Goal: Find specific page/section: Find specific page/section

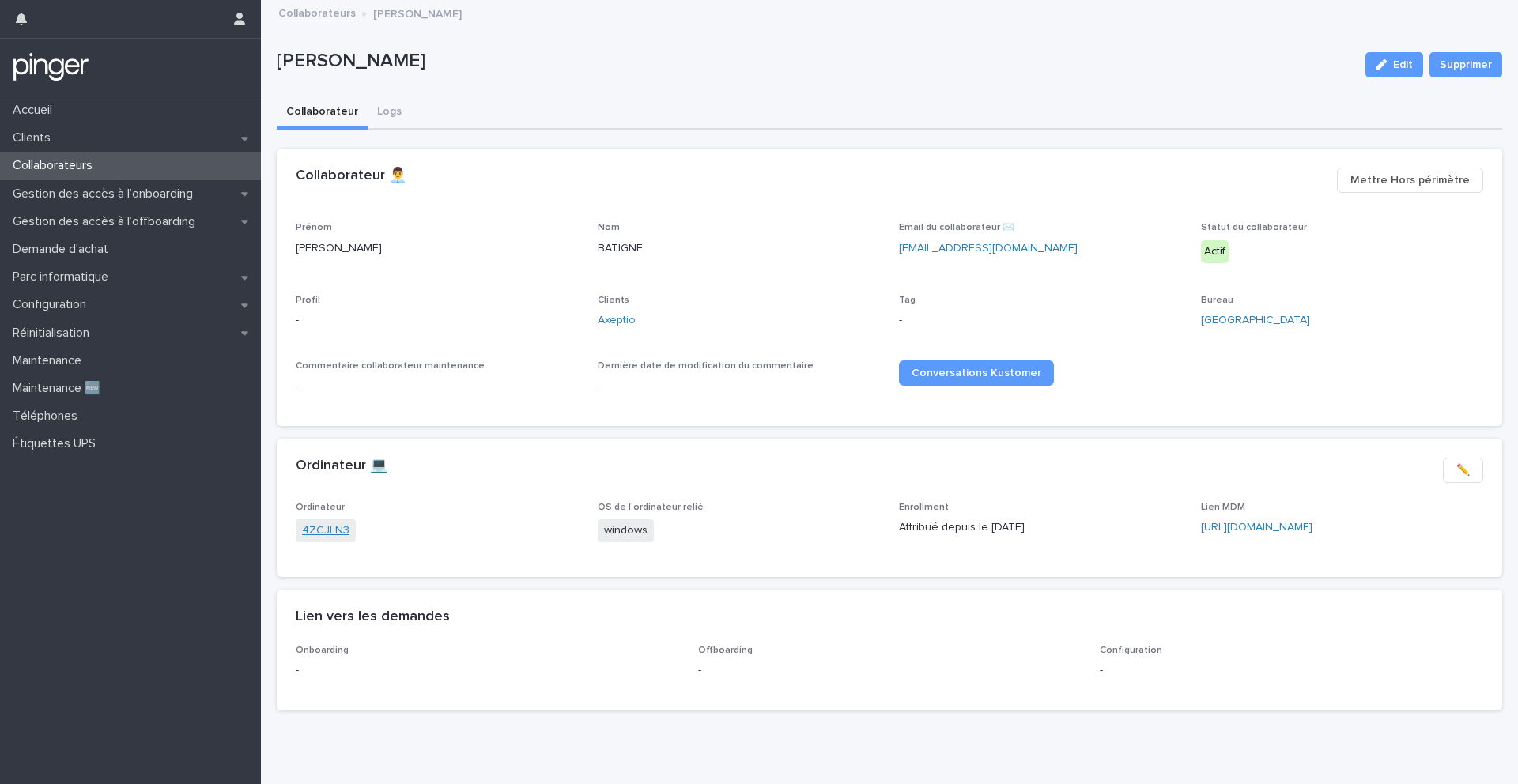
click at [312, 532] on link "4ZCJLN3" at bounding box center [326, 531] width 47 height 17
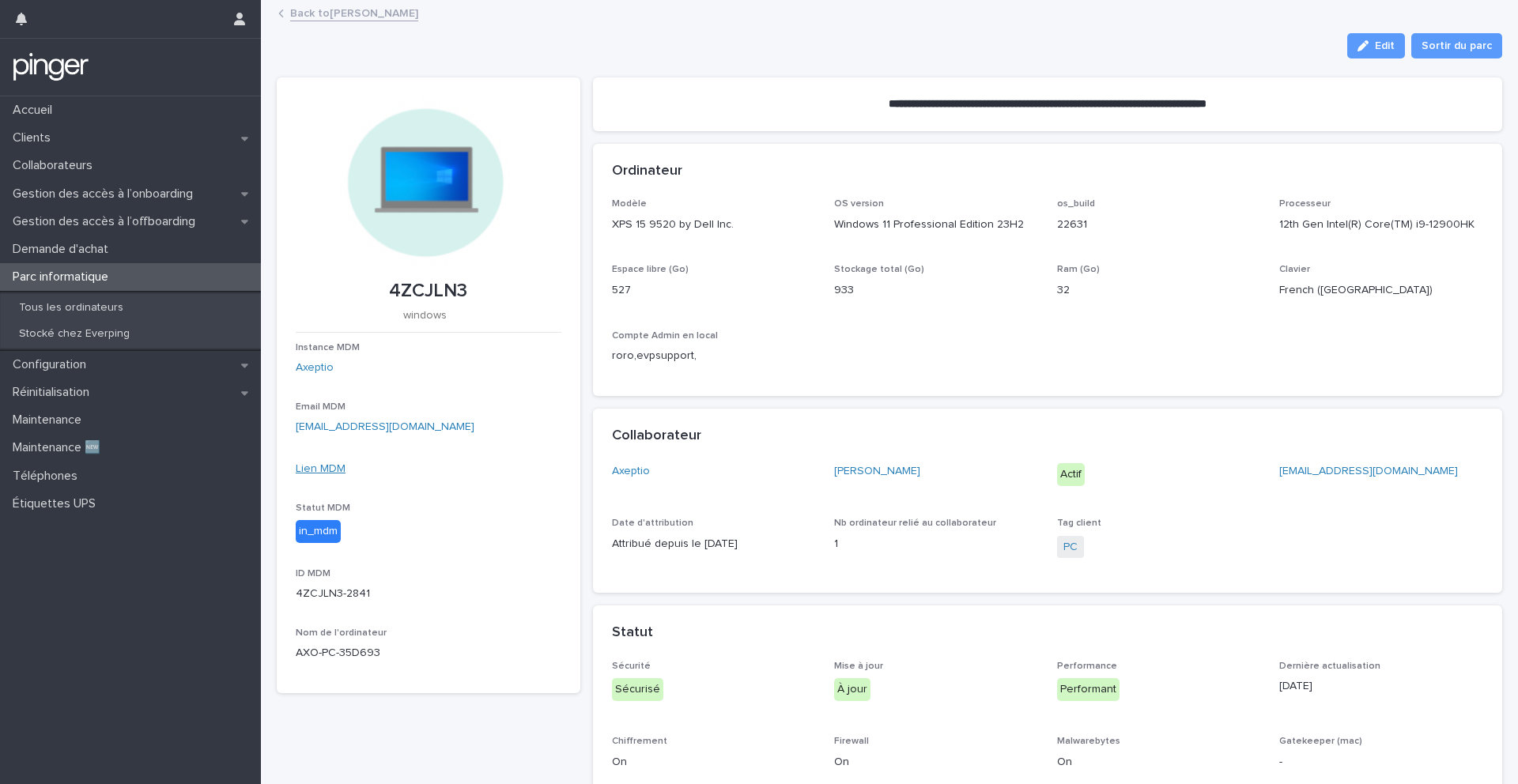
click at [322, 468] on link "Lien MDM" at bounding box center [321, 469] width 50 height 11
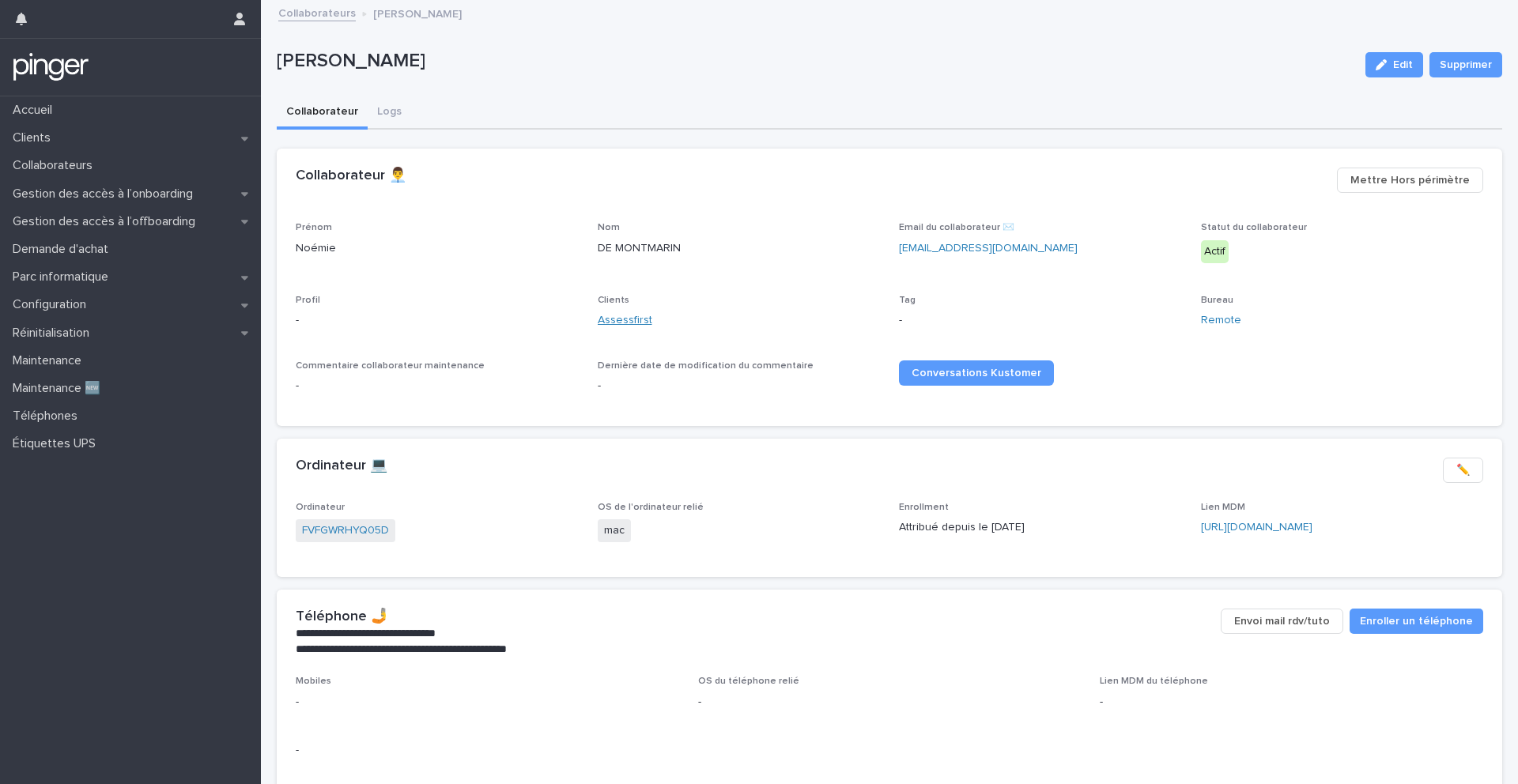
click at [635, 323] on link "Assessfirst" at bounding box center [625, 321] width 55 height 17
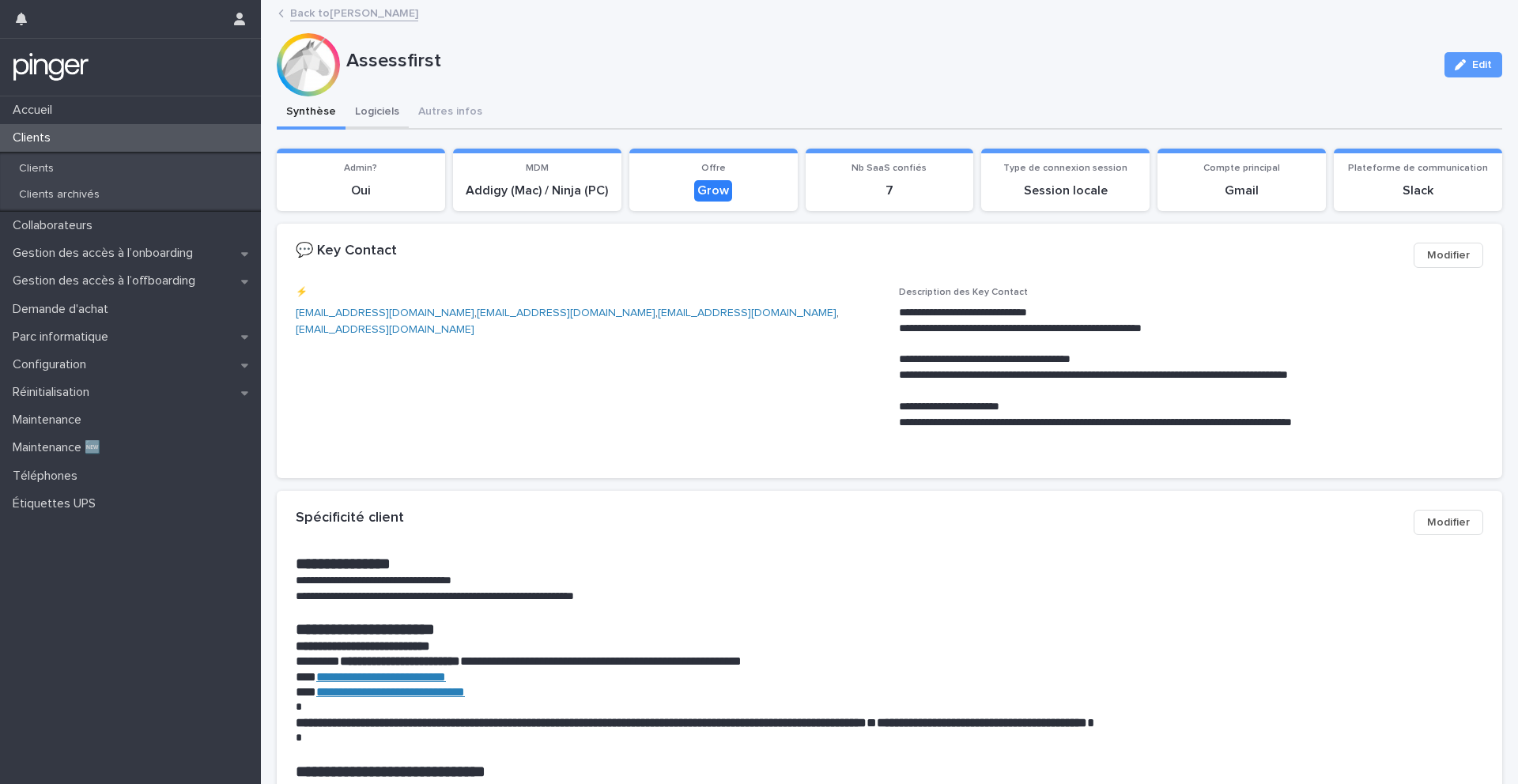
click at [396, 110] on button "Logiciels" at bounding box center [378, 113] width 63 height 33
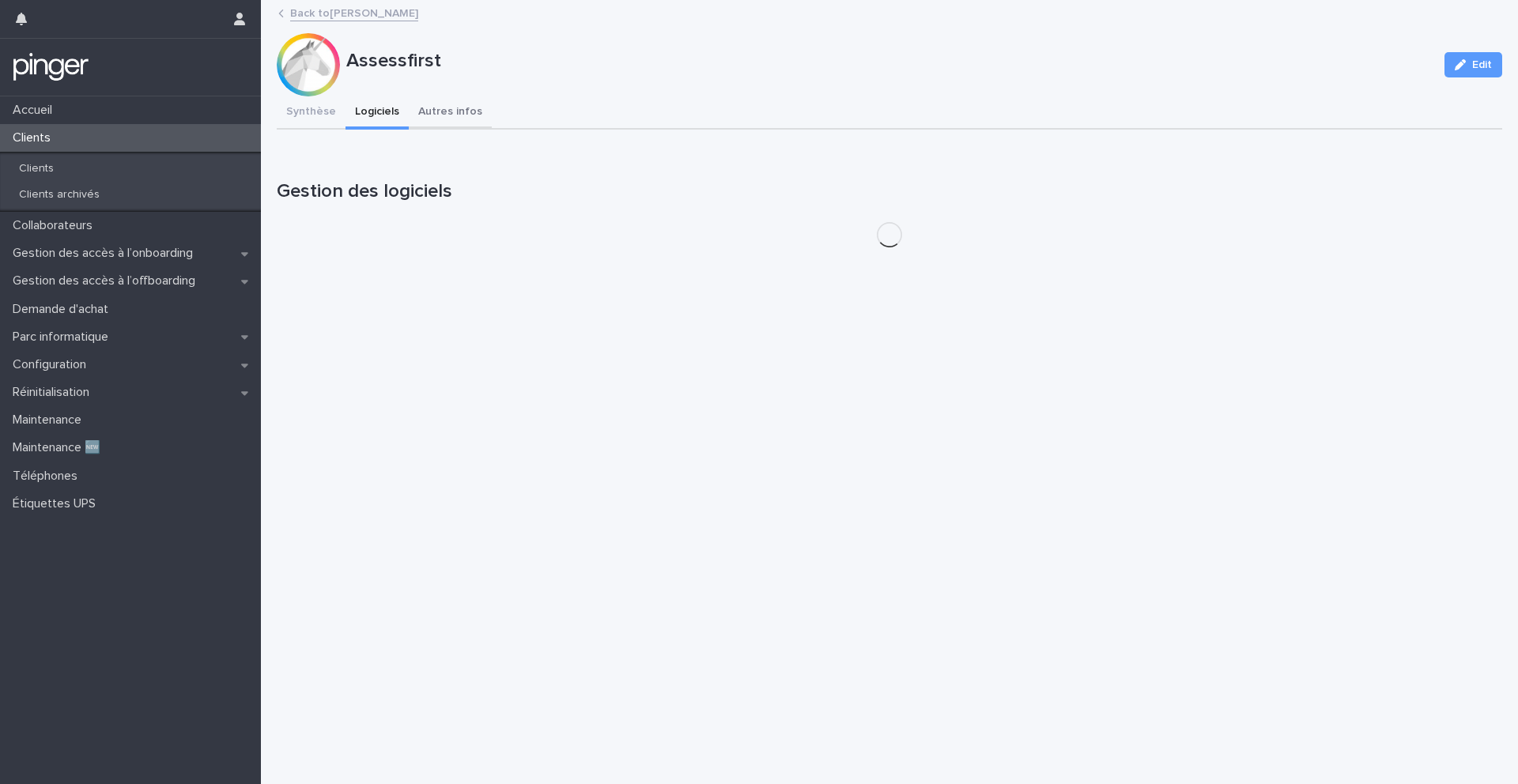
click at [457, 110] on button "Autres infos" at bounding box center [450, 113] width 83 height 33
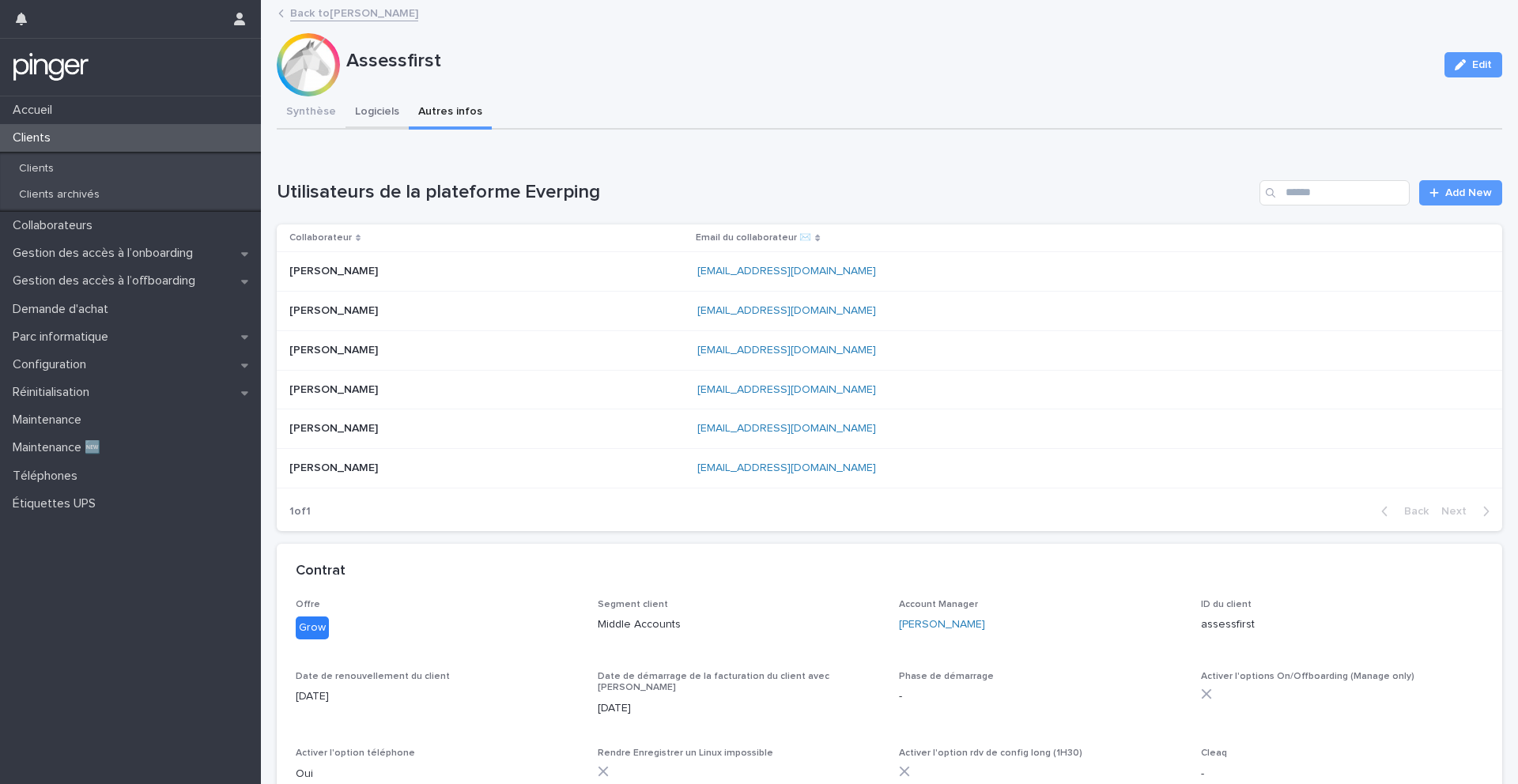
click at [359, 102] on button "Logiciels" at bounding box center [378, 113] width 63 height 33
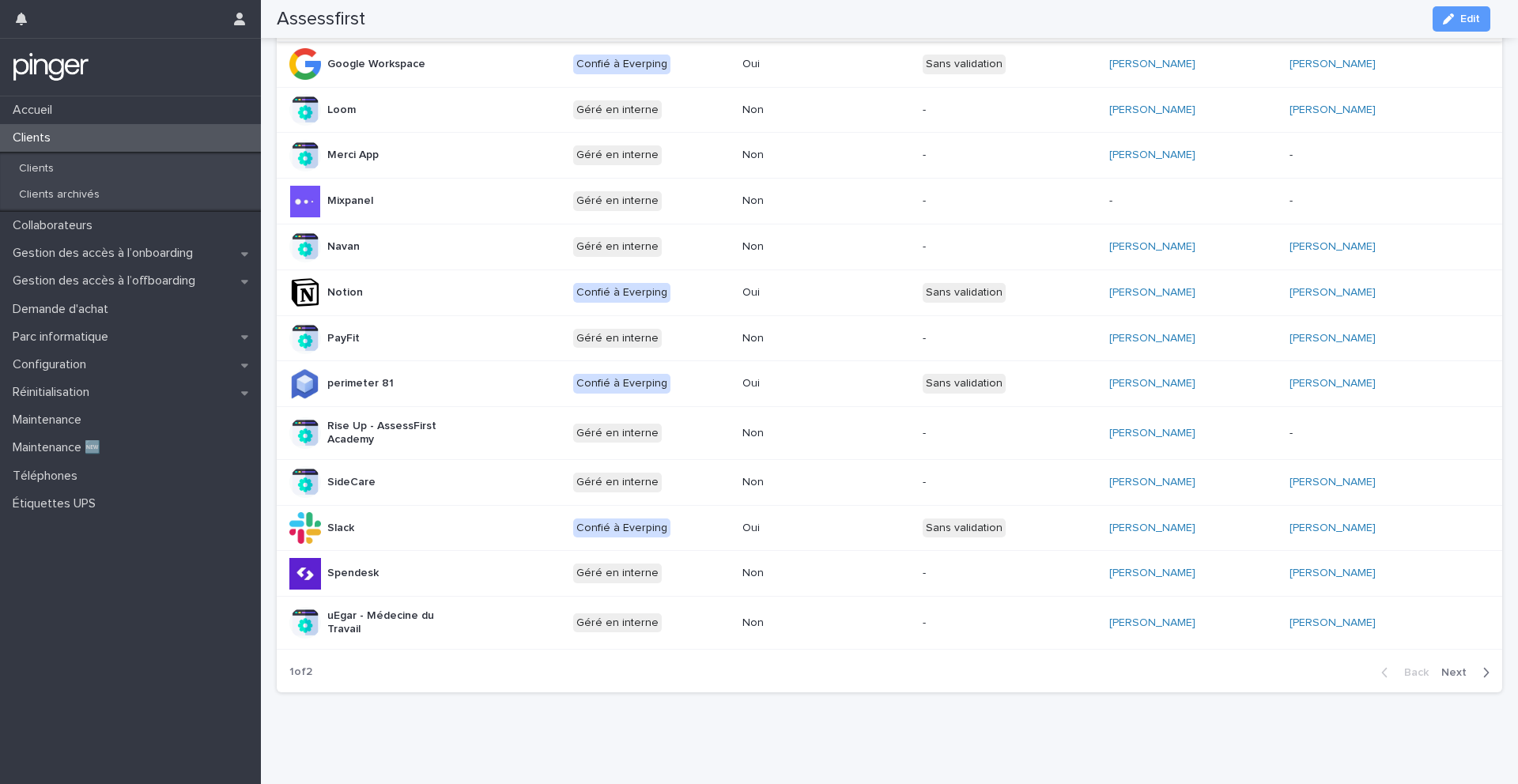
scroll to position [580, 0]
click at [1483, 666] on icon "button" at bounding box center [1486, 672] width 7 height 14
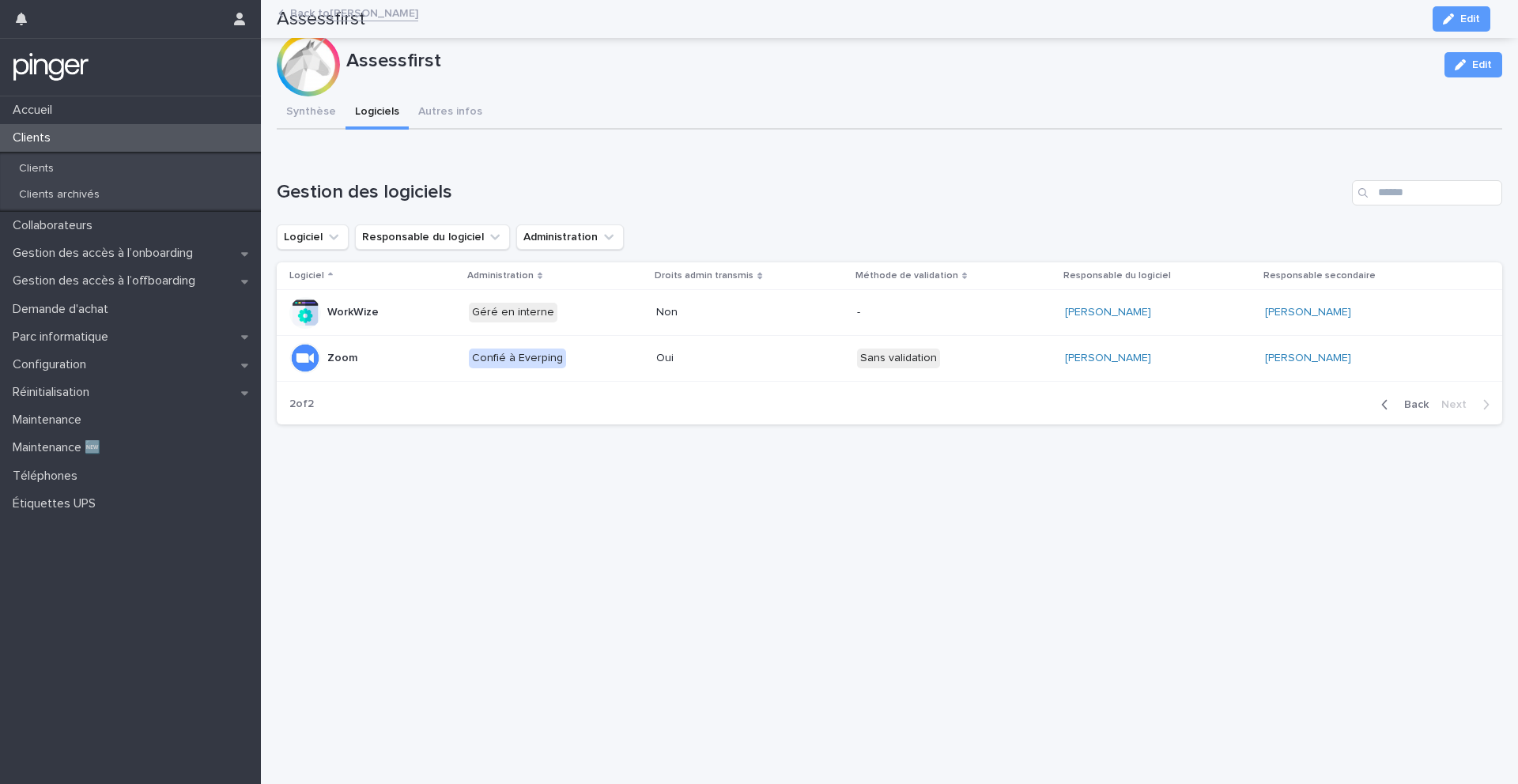
scroll to position [12, 0]
click at [1395, 399] on span "Back" at bounding box center [1412, 405] width 34 height 11
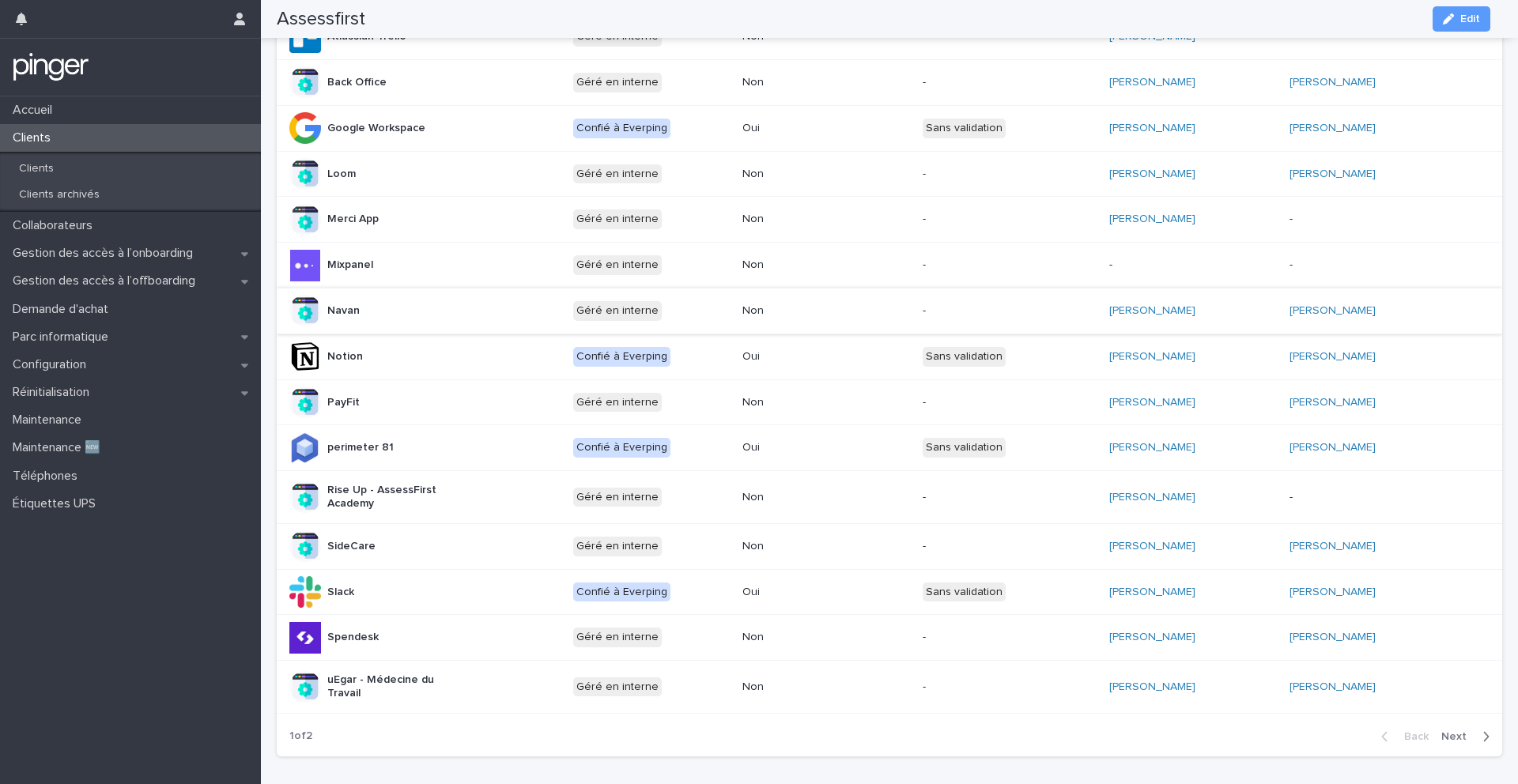
scroll to position [483, 0]
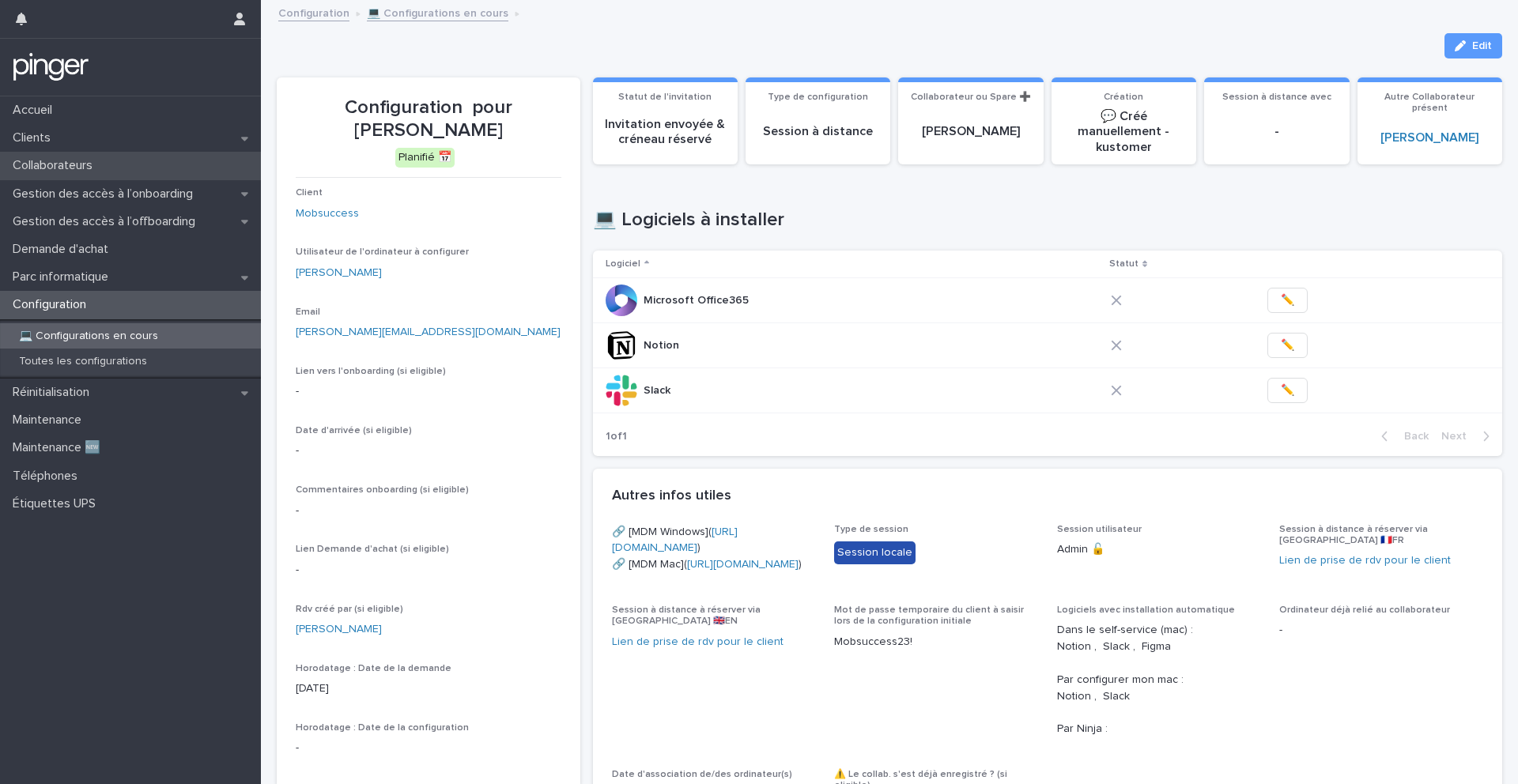
click at [88, 163] on p "Collaborateurs" at bounding box center [56, 166] width 99 height 15
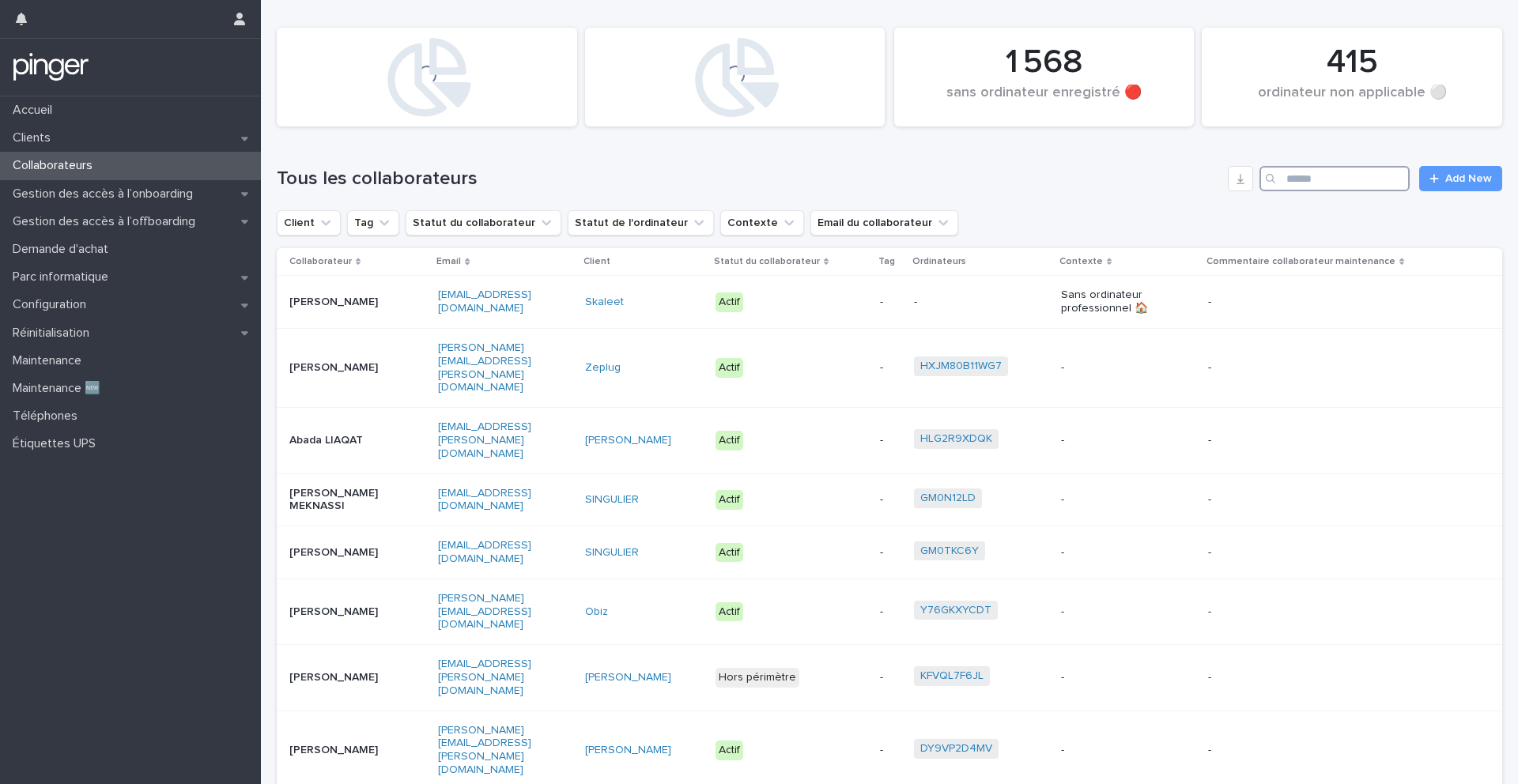
click at [1305, 182] on input "Search" at bounding box center [1335, 179] width 151 height 25
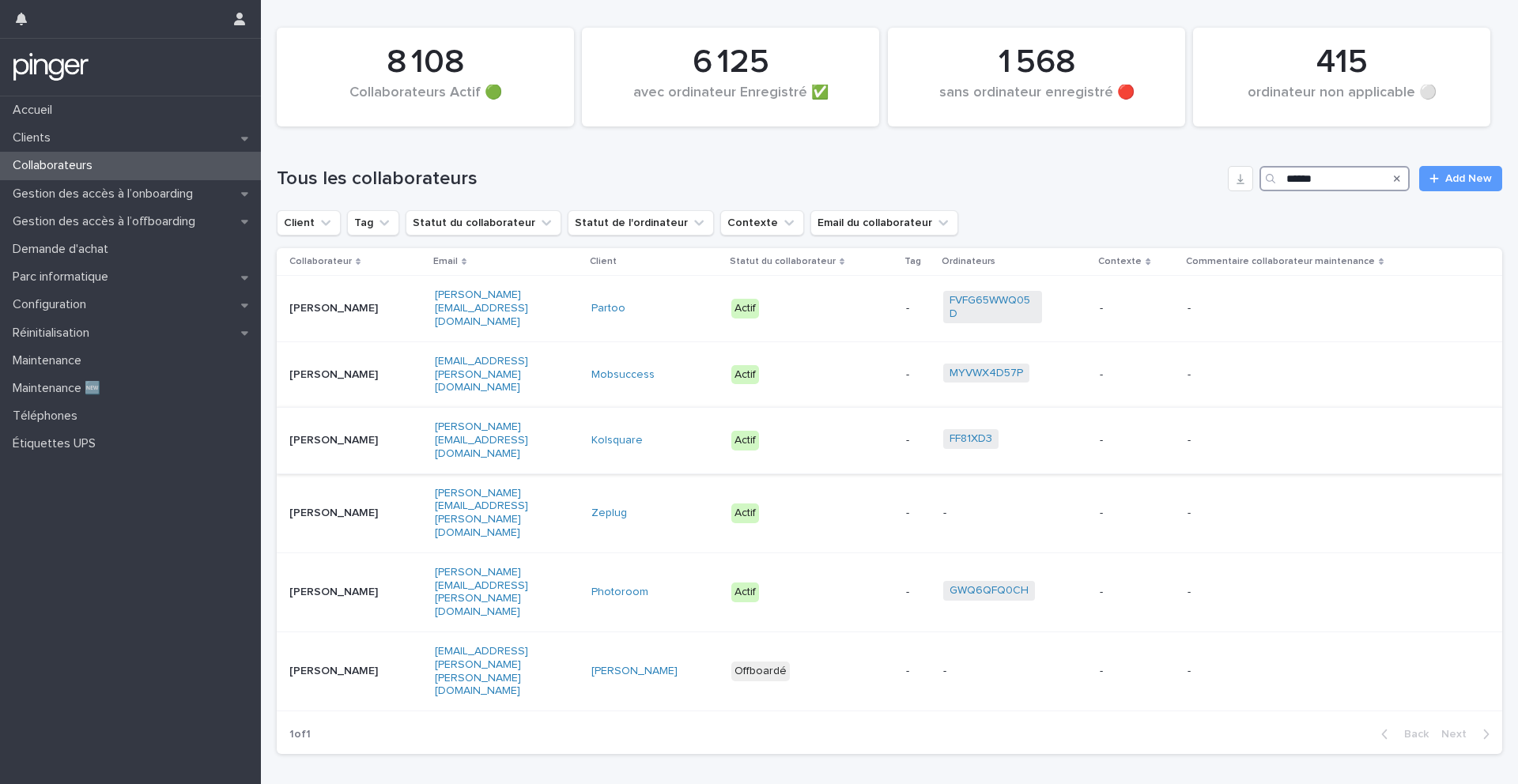
type input "******"
click at [372, 428] on div "Lucie Torres" at bounding box center [355, 441] width 133 height 26
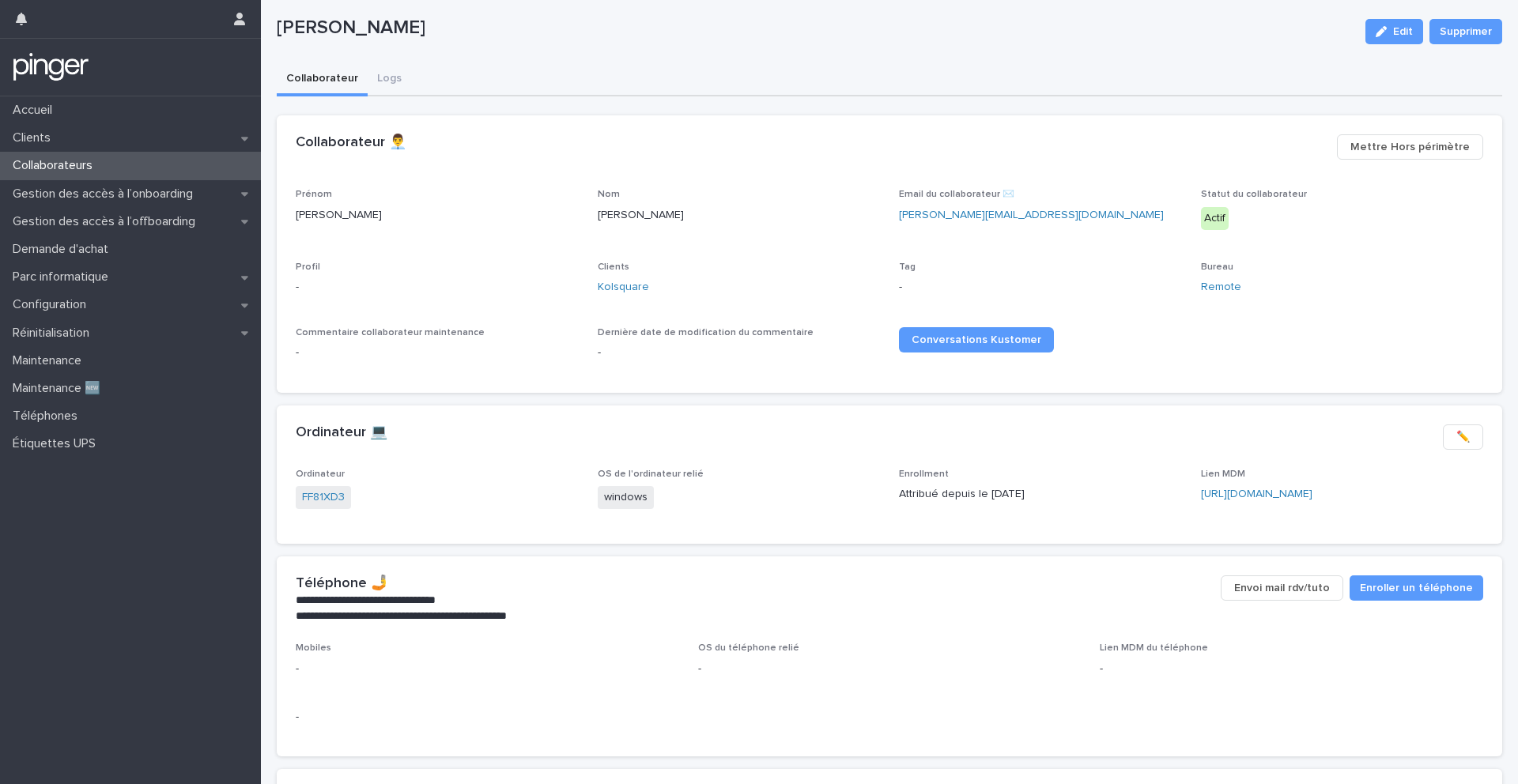
scroll to position [130, 0]
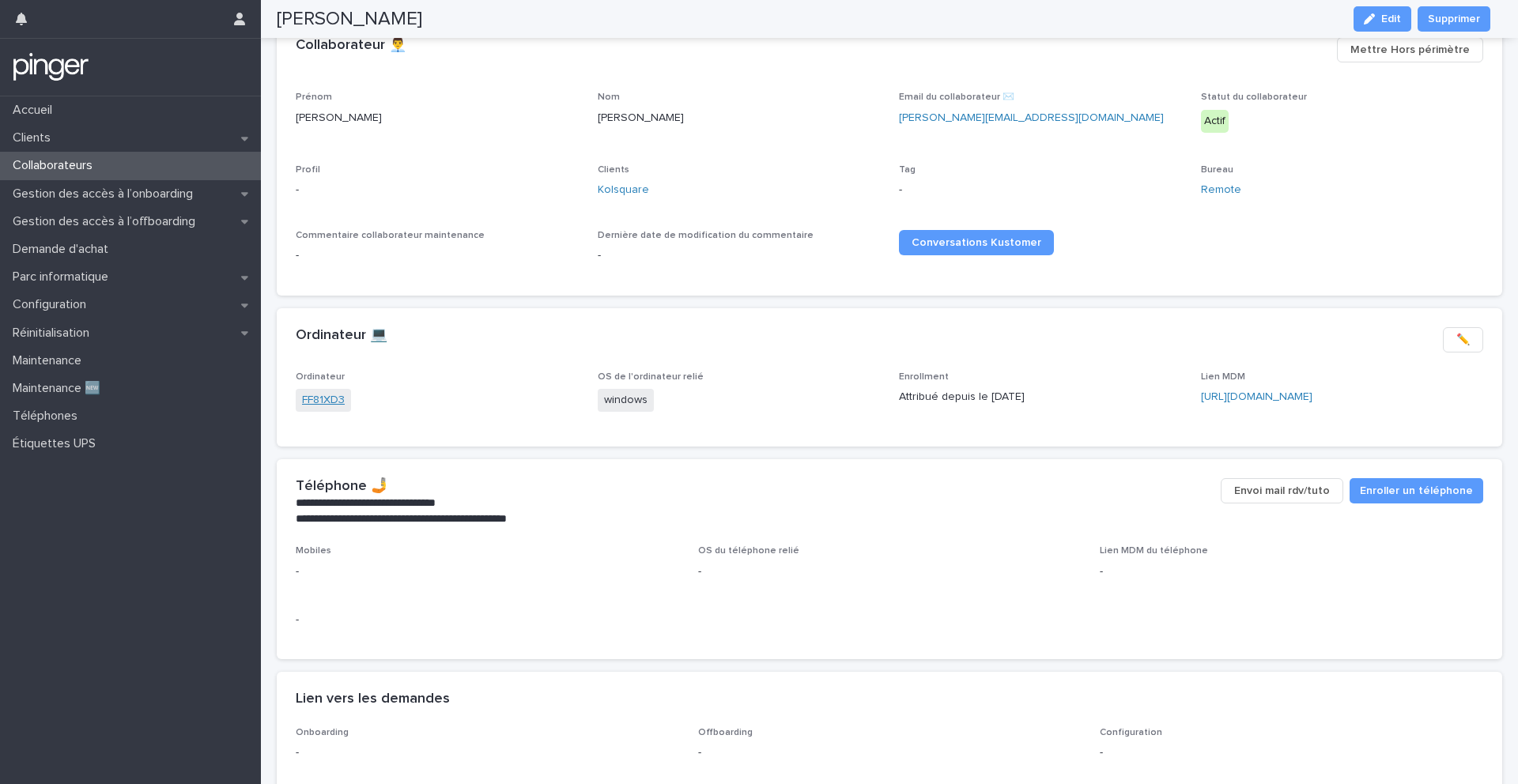
click at [314, 403] on link "FF81XD3" at bounding box center [324, 401] width 43 height 17
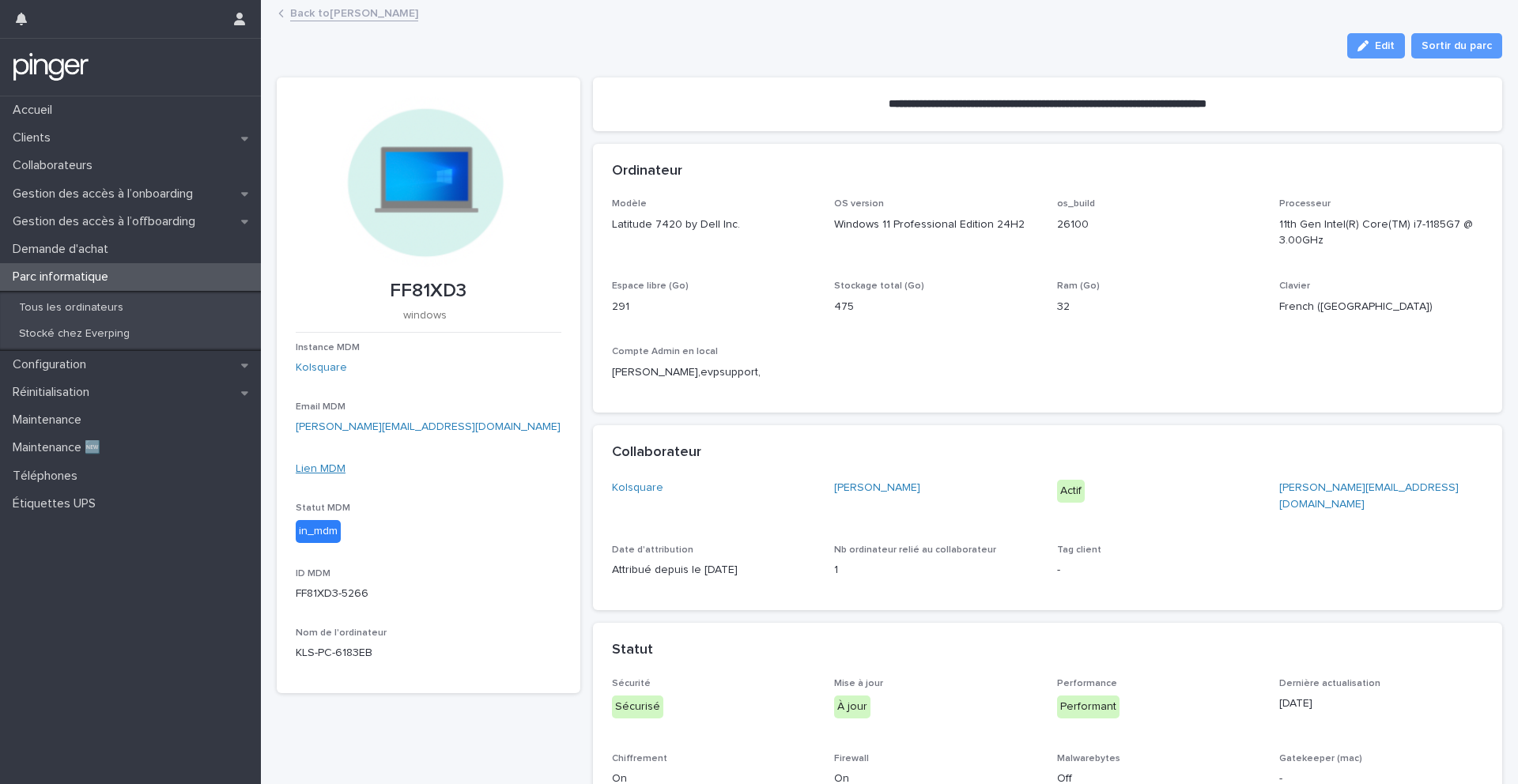
click at [323, 467] on link "Lien MDM" at bounding box center [321, 469] width 50 height 11
